Goal: Information Seeking & Learning: Learn about a topic

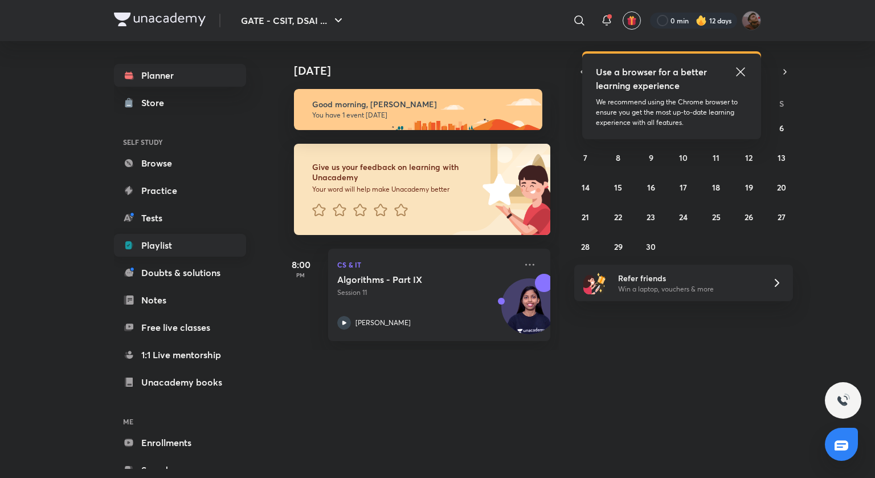
click at [127, 243] on icon at bounding box center [128, 245] width 6 height 8
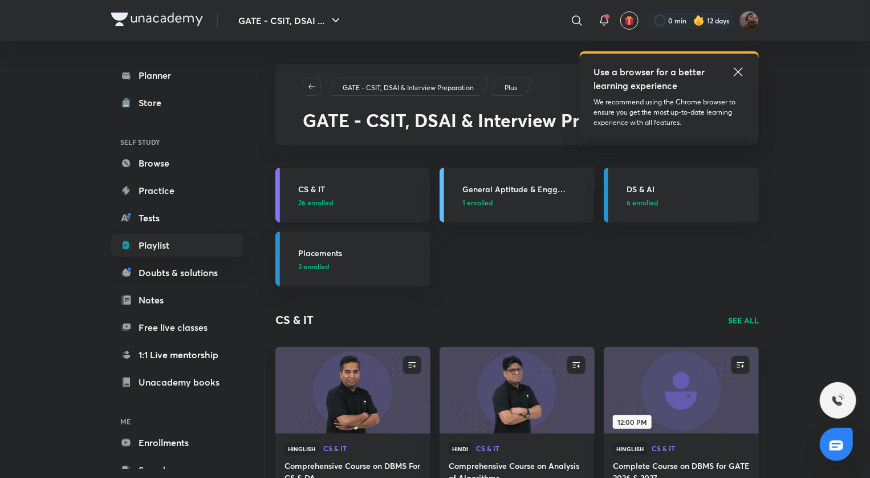
click at [329, 191] on h3 "CS & IT" at bounding box center [360, 189] width 125 height 12
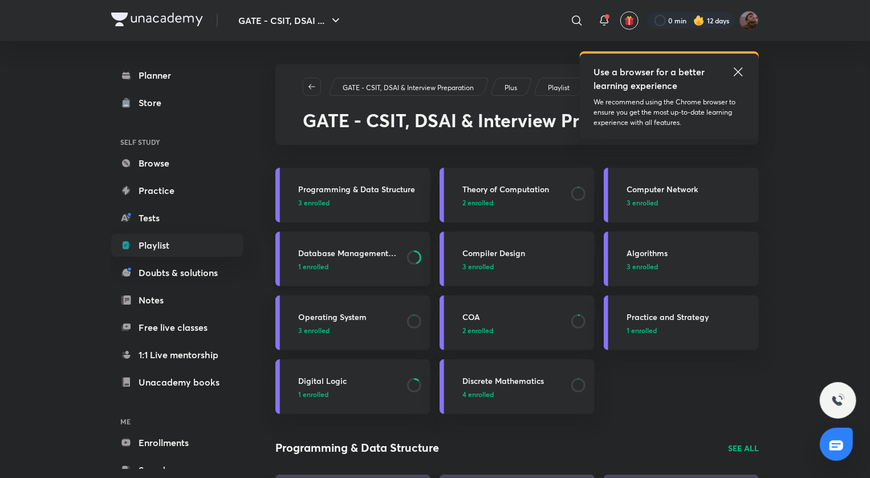
click at [337, 256] on h3 "Database Management System" at bounding box center [349, 253] width 102 height 12
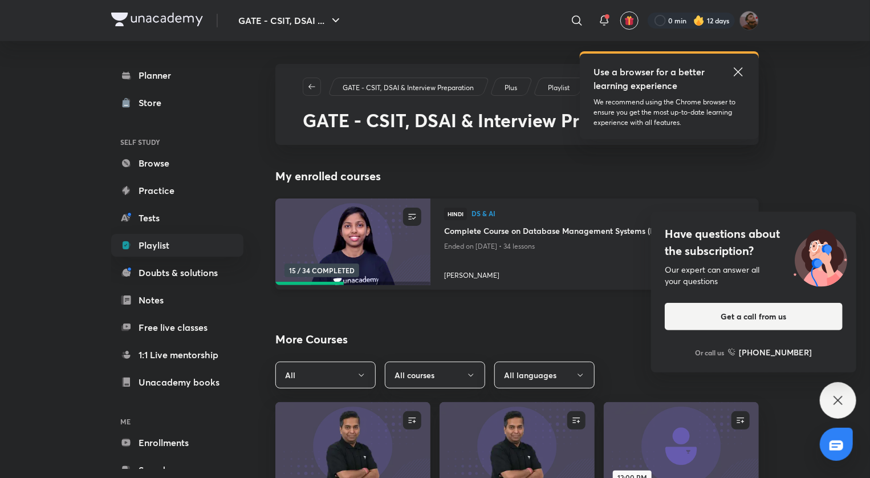
click at [373, 243] on img at bounding box center [353, 242] width 158 height 88
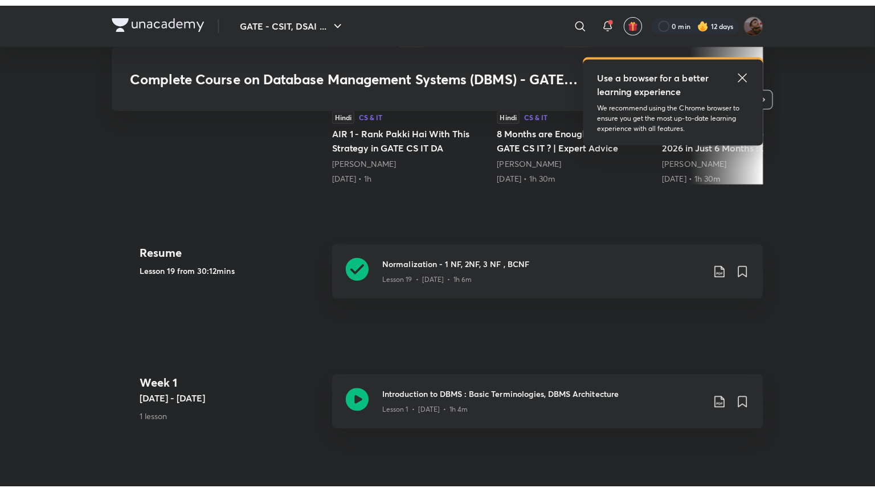
scroll to position [455, 0]
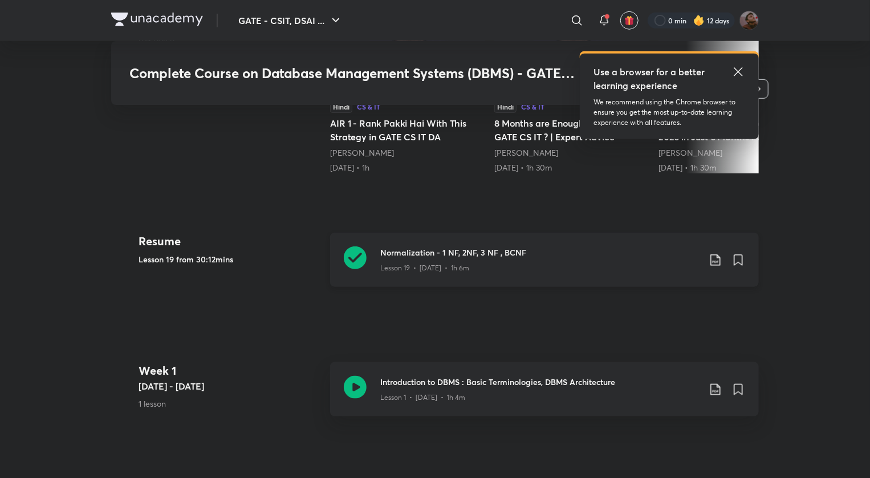
click at [497, 260] on div "Lesson 19 • [DATE] • 1h 6m" at bounding box center [539, 265] width 319 height 15
